Goal: Navigation & Orientation: Find specific page/section

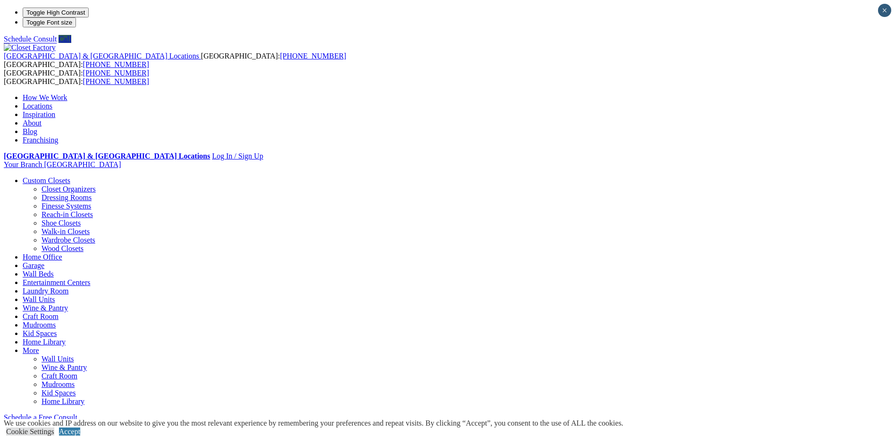
click at [44, 261] on link "Garage" at bounding box center [34, 265] width 22 height 8
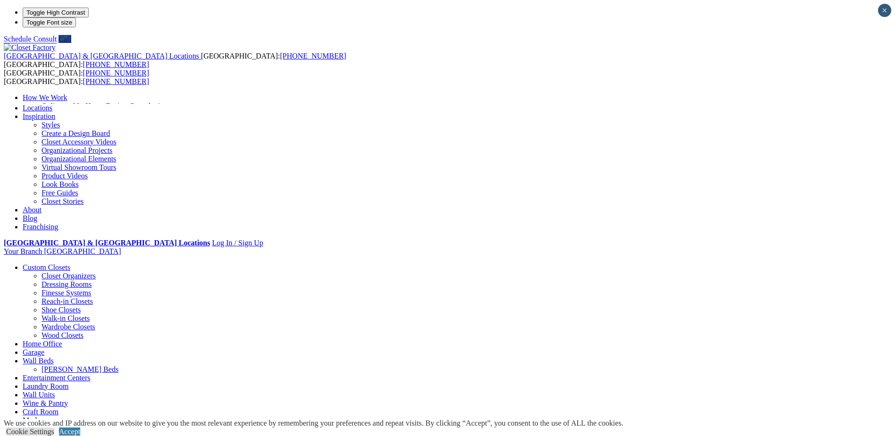
click at [68, 382] on link "Laundry Room" at bounding box center [46, 386] width 46 height 8
